Goal: Transaction & Acquisition: Purchase product/service

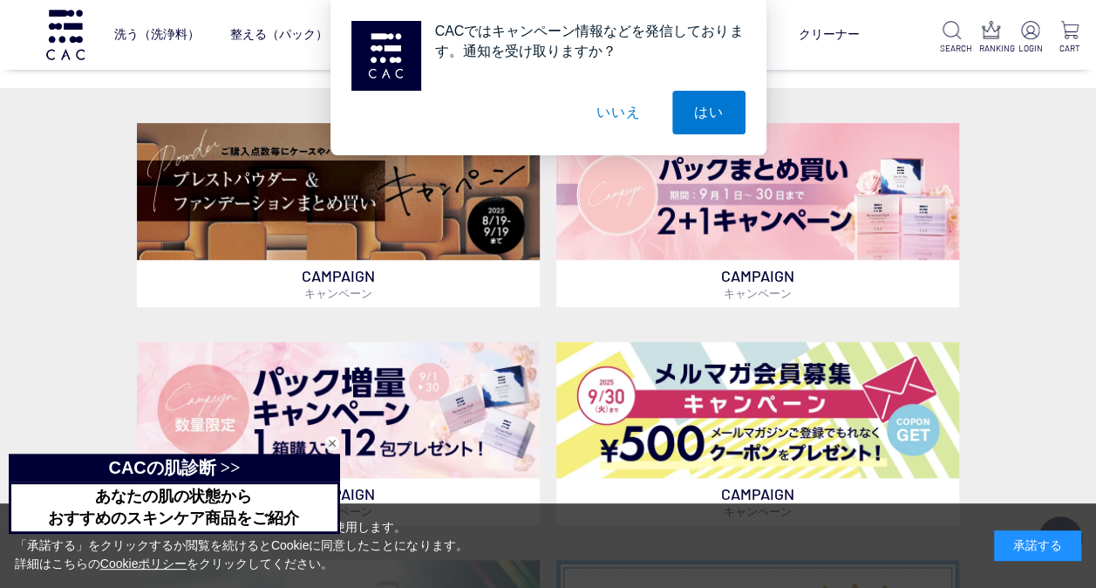
scroll to position [385, 0]
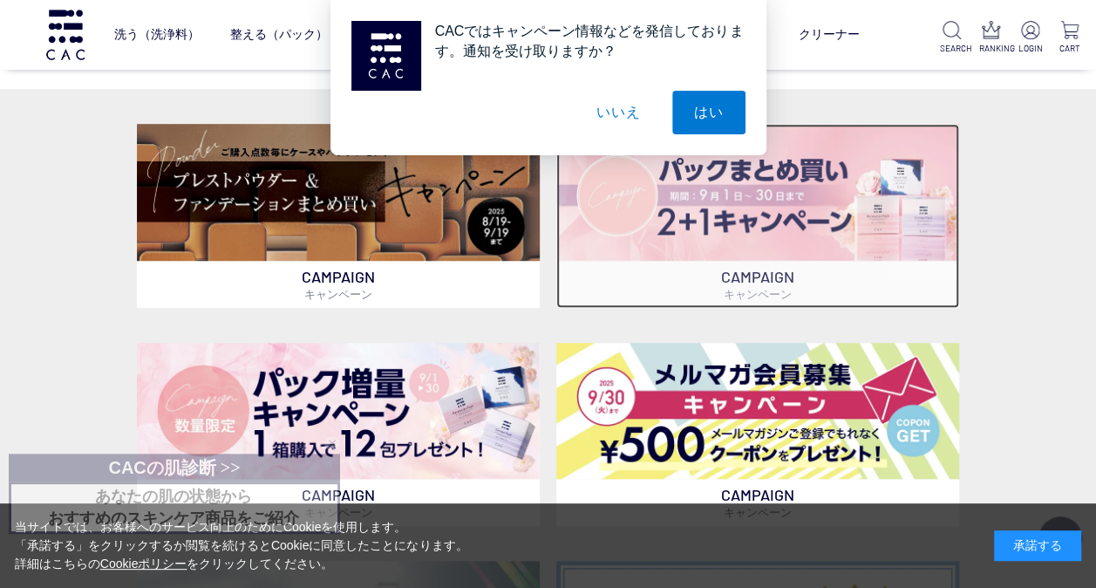
click at [759, 229] on img at bounding box center [757, 192] width 403 height 137
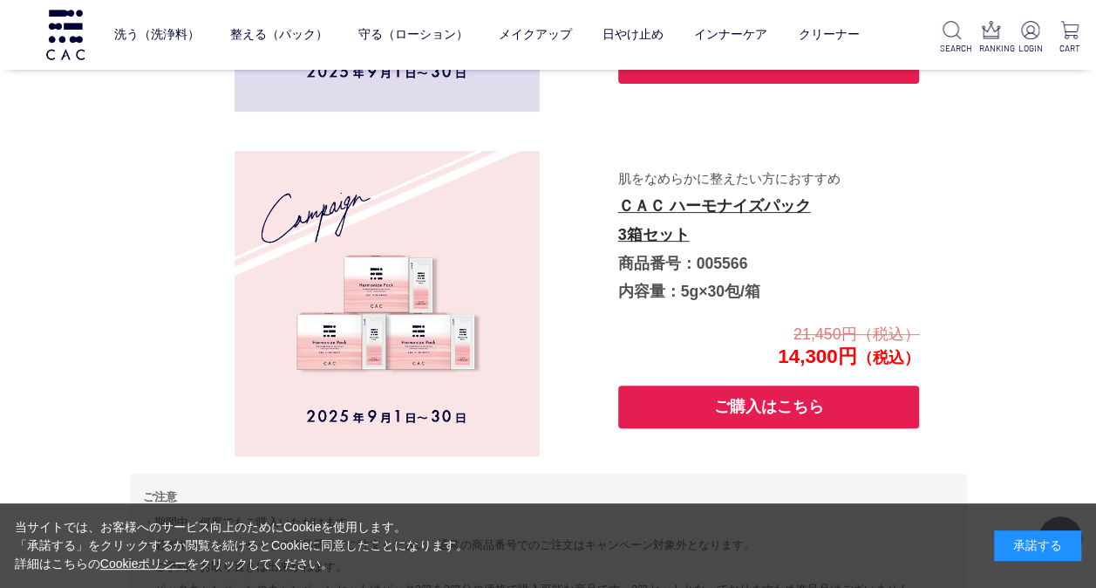
scroll to position [3681, 0]
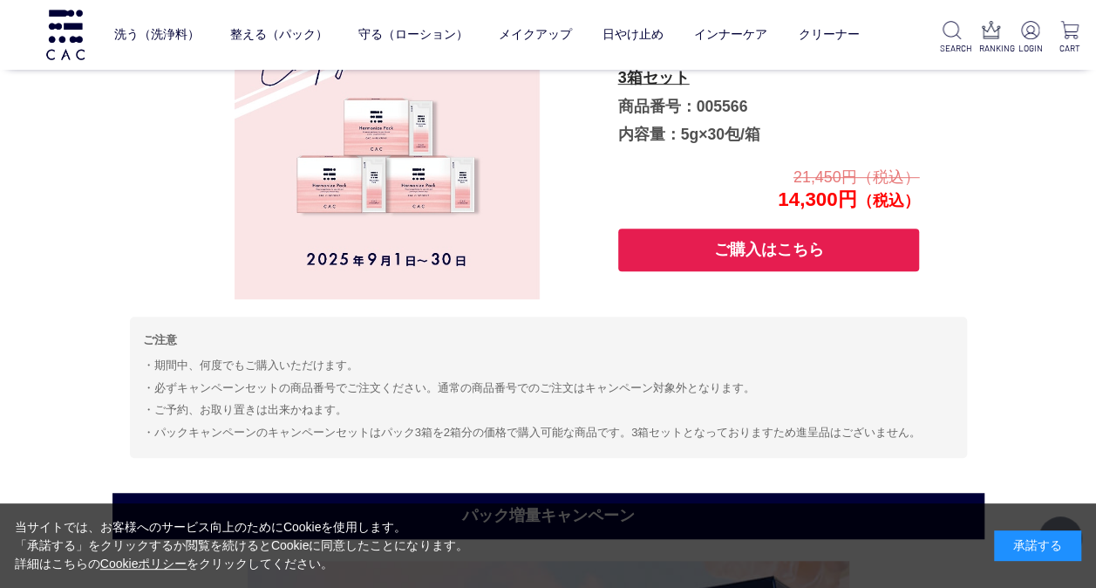
click at [725, 267] on button "ご購入はこちら" at bounding box center [769, 249] width 302 height 43
